Goal: Information Seeking & Learning: Find specific fact

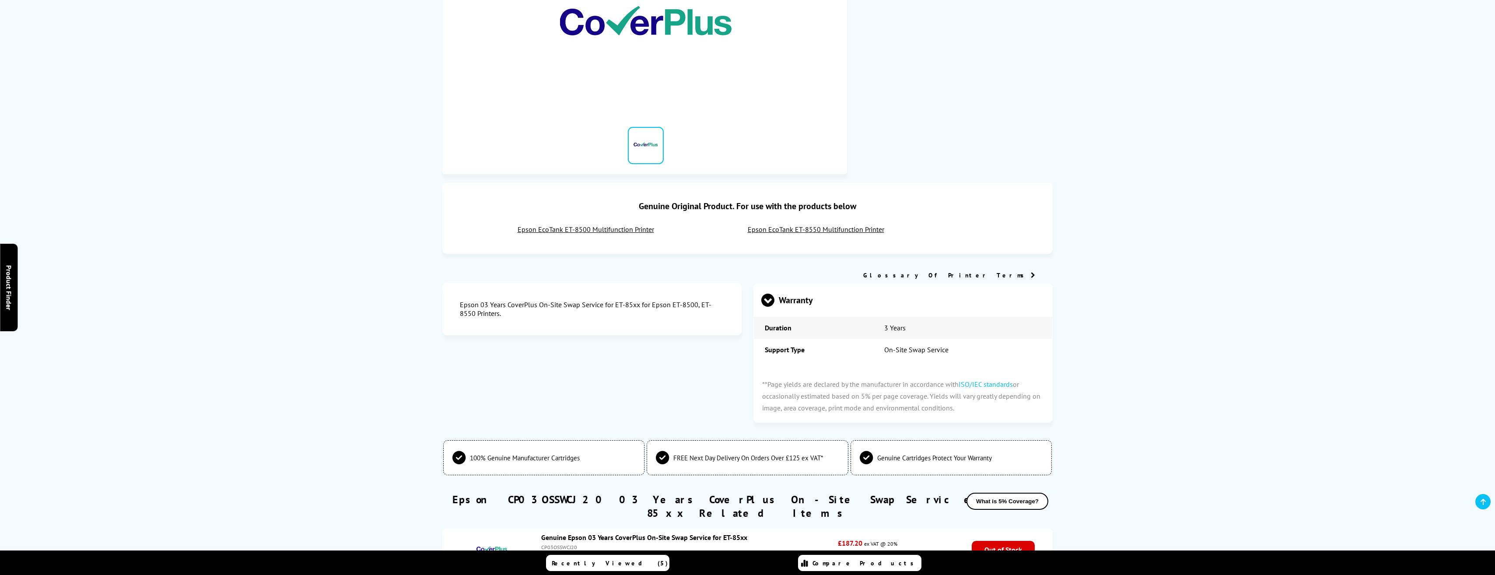
scroll to position [131, 0]
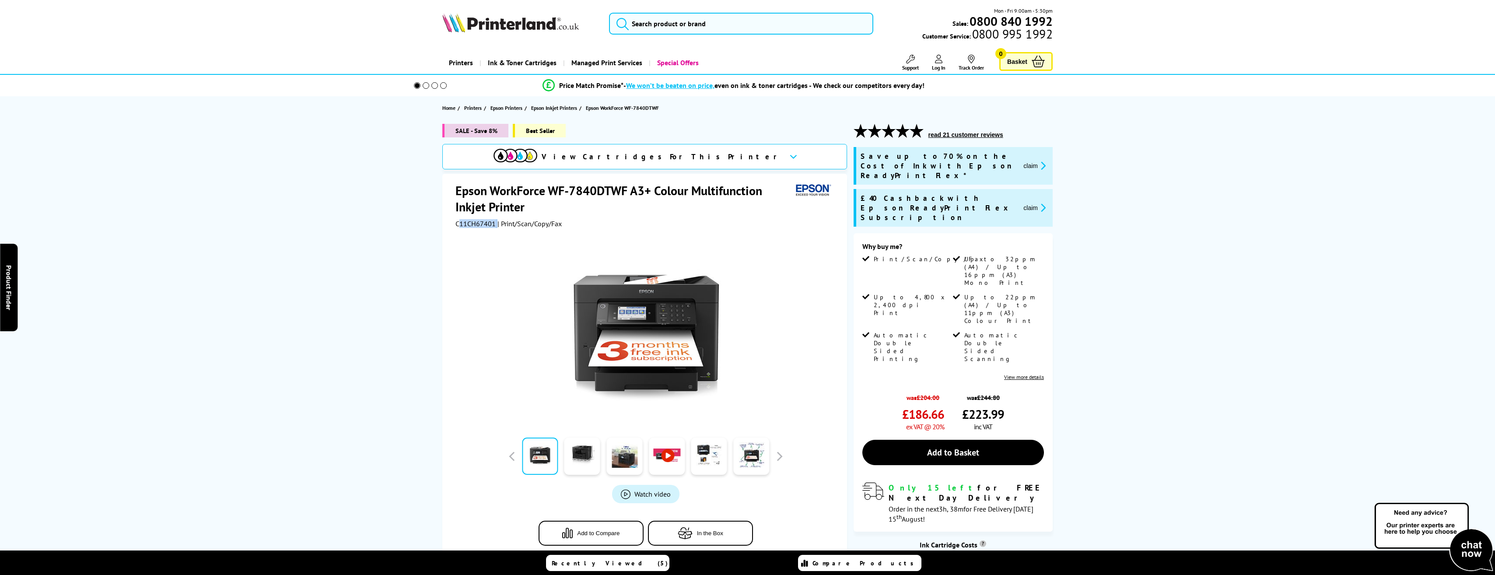
drag, startPoint x: 497, startPoint y: 225, endPoint x: 460, endPoint y: 221, distance: 37.1
click at [460, 221] on div "C11CH67401 | Print/Scan/Copy/Fax" at bounding box center [646, 223] width 381 height 9
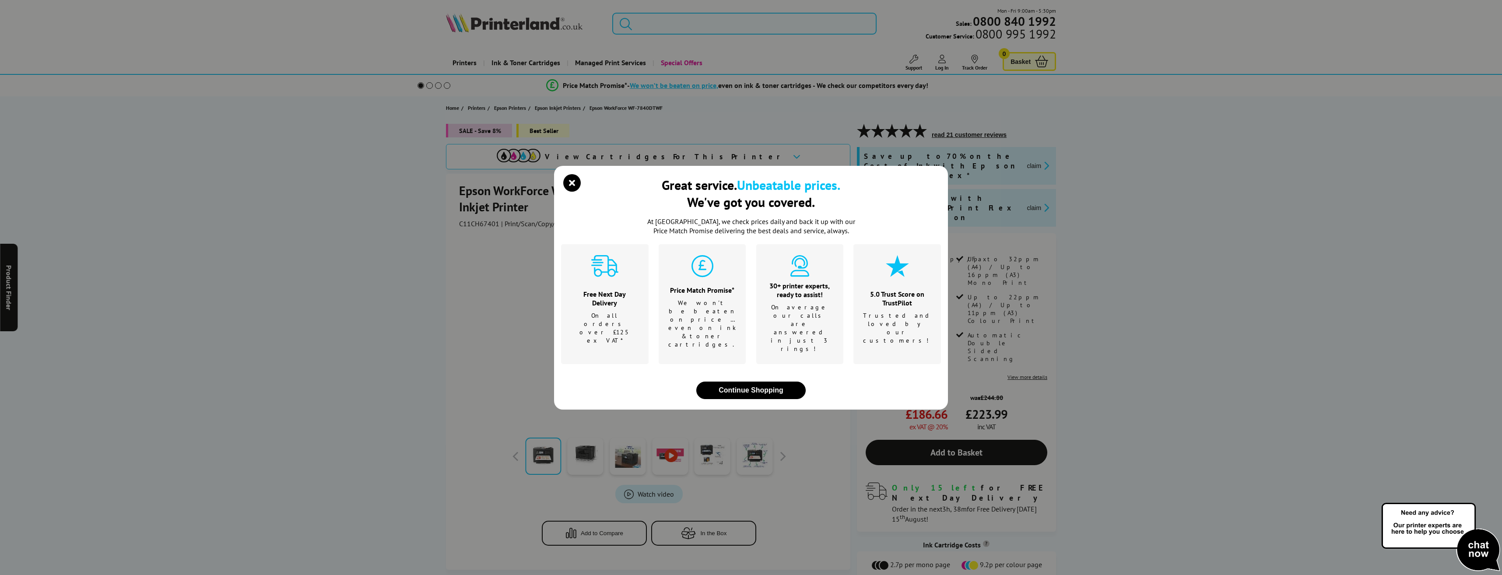
drag, startPoint x: 460, startPoint y: 221, endPoint x: 457, endPoint y: 224, distance: 5.0
click at [457, 224] on div "Great service. Unbeatable prices. We've got you covered. At [GEOGRAPHIC_DATA], …" at bounding box center [751, 287] width 1502 height 575
click at [578, 192] on icon "close modal" at bounding box center [572, 183] width 18 height 18
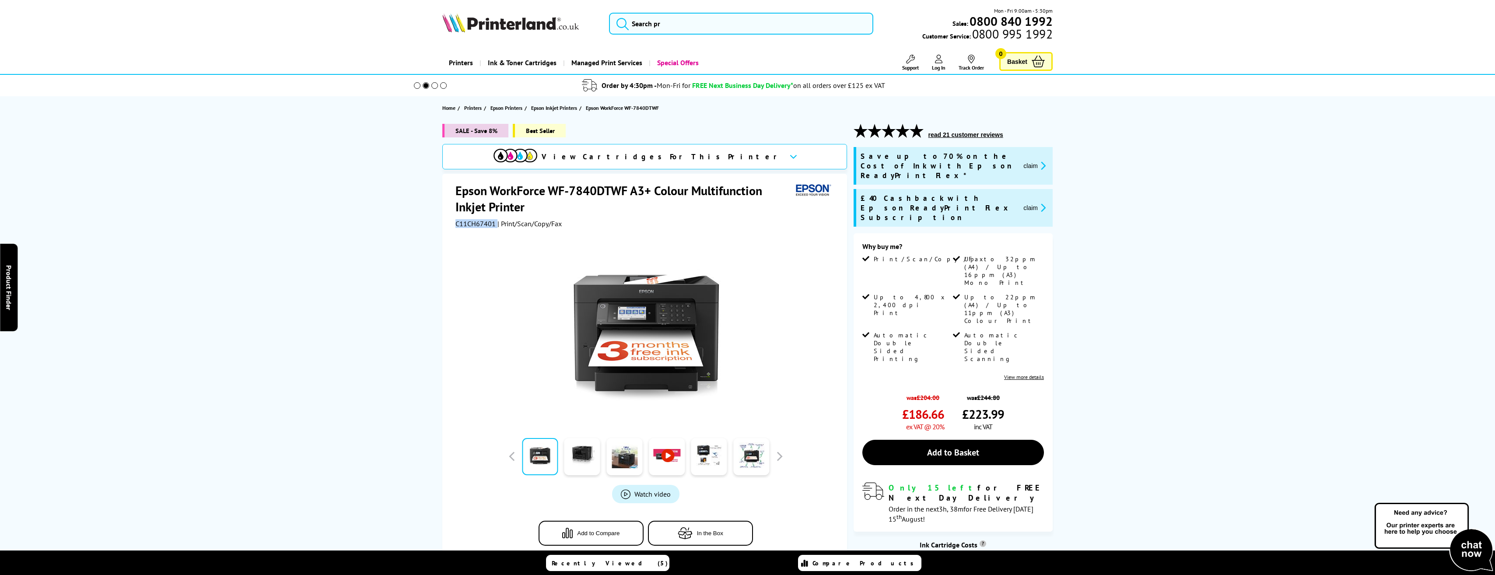
drag, startPoint x: 452, startPoint y: 226, endPoint x: 496, endPoint y: 226, distance: 43.3
click at [496, 226] on div "Epson WorkForce WF-7840DTWF A3+ Colour Multifunction Inkjet Printer C11CH67401 …" at bounding box center [644, 372] width 405 height 396
copy div "C11CH67401"
